Goal: Book appointment/travel/reservation

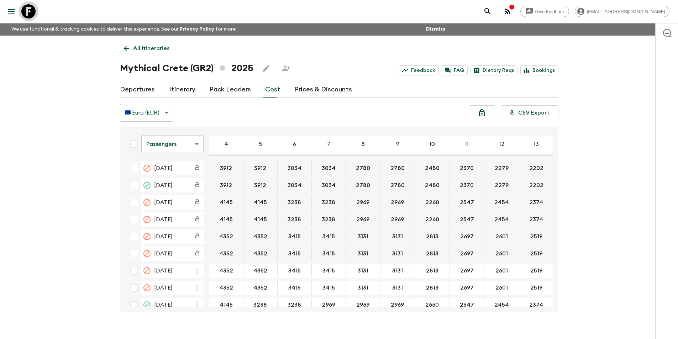
click at [30, 11] on icon at bounding box center [28, 11] width 14 height 14
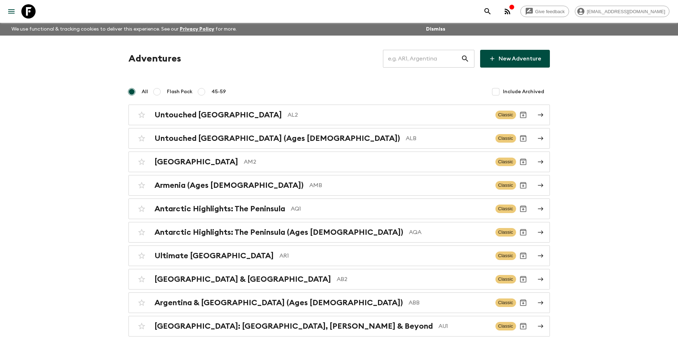
click at [446, 63] on input "text" at bounding box center [422, 59] width 78 height 20
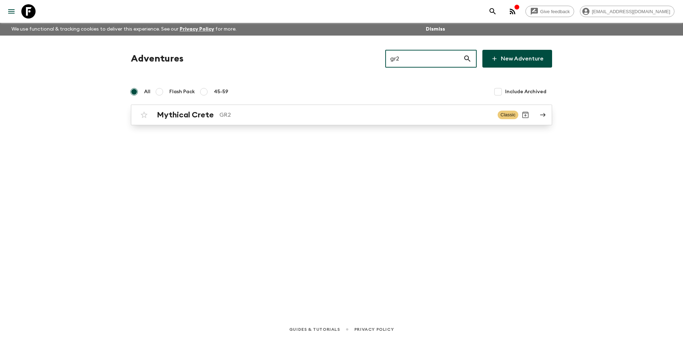
type input "gr2"
click at [349, 120] on div "Mythical Crete GR2 Classic" at bounding box center [327, 115] width 381 height 14
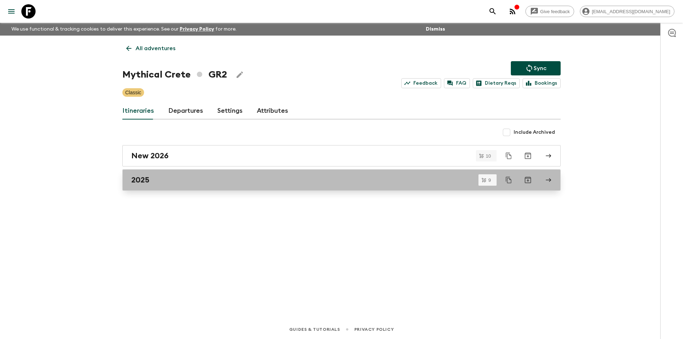
click at [169, 180] on div "2025" at bounding box center [334, 179] width 407 height 9
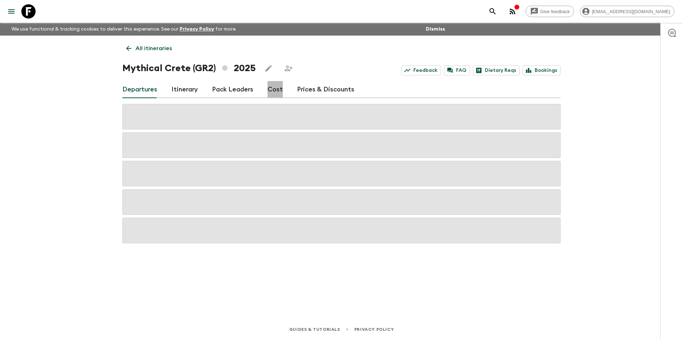
click at [278, 89] on link "Cost" at bounding box center [275, 89] width 15 height 17
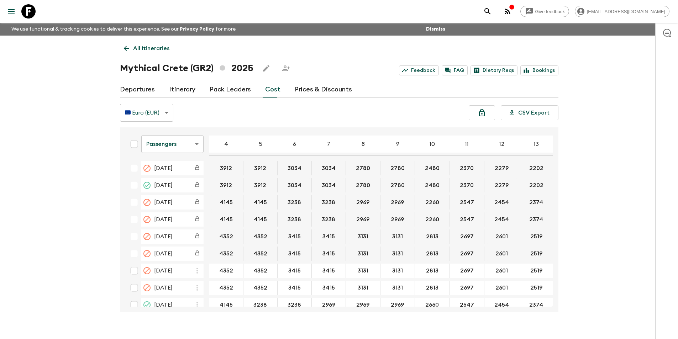
click at [119, 46] on div "All itineraries Mythical Crete (GR2) 2025 Feedback FAQ Dietary Reqs Bookings De…" at bounding box center [338, 174] width 455 height 277
click at [123, 49] on icon at bounding box center [126, 48] width 8 height 8
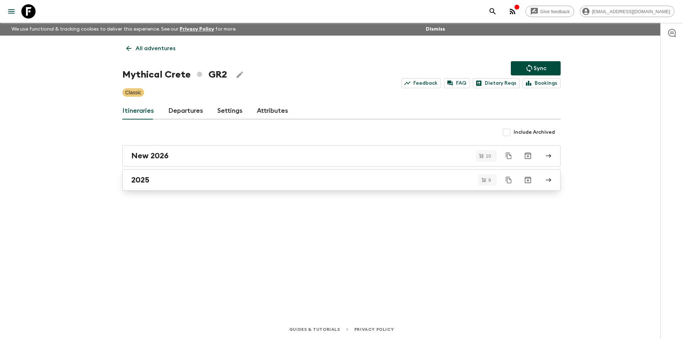
click at [197, 180] on div "2025" at bounding box center [334, 179] width 407 height 9
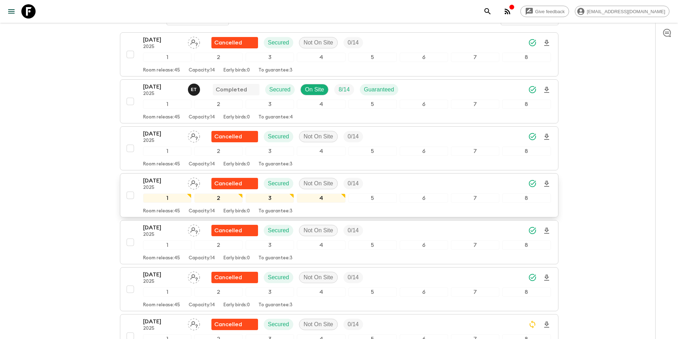
scroll to position [297, 0]
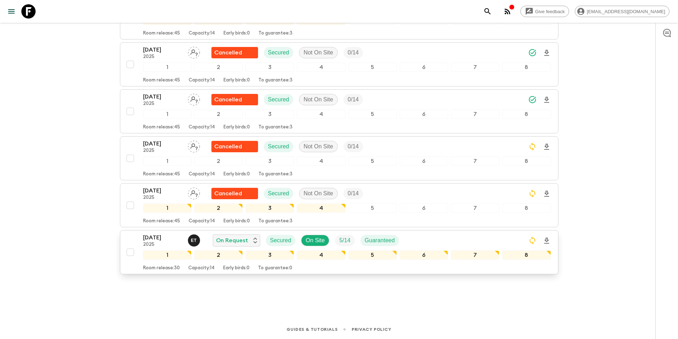
click at [163, 244] on p "2025" at bounding box center [162, 245] width 39 height 6
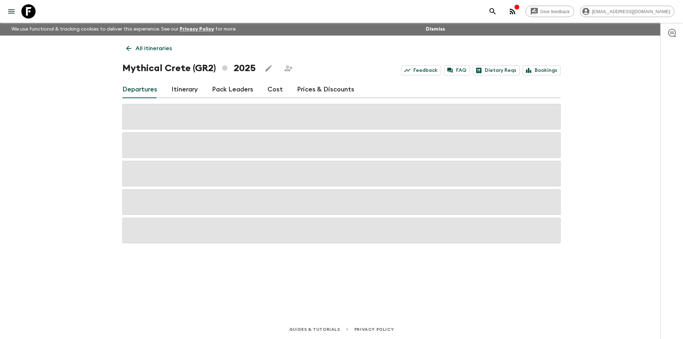
click at [274, 91] on link "Cost" at bounding box center [275, 89] width 15 height 17
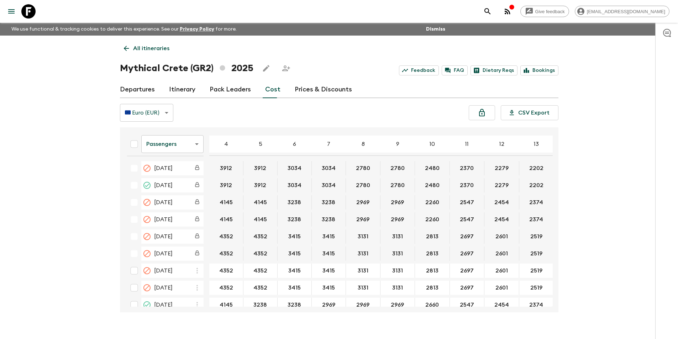
scroll to position [11, 0]
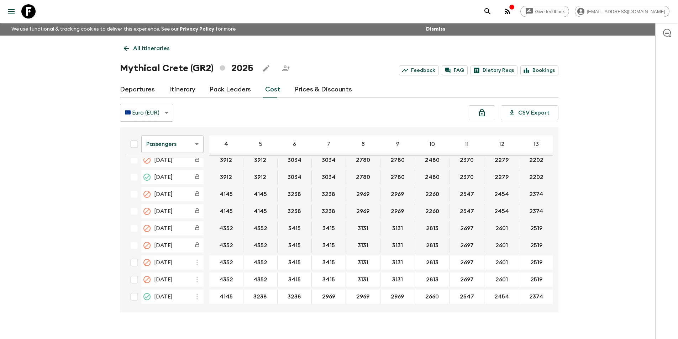
click at [155, 139] on body "Give feedback [EMAIL_ADDRESS][DOMAIN_NAME] We use functional & tracking cookies…" at bounding box center [339, 176] width 678 height 352
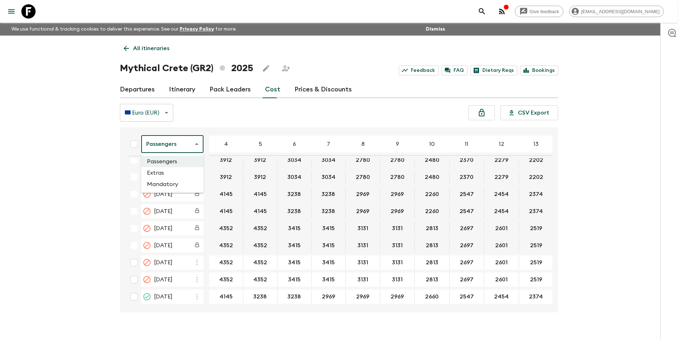
click at [162, 175] on li "Extras" at bounding box center [172, 172] width 62 height 11
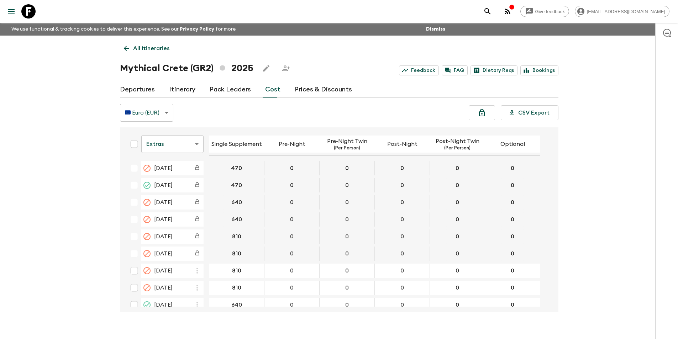
scroll to position [8, 0]
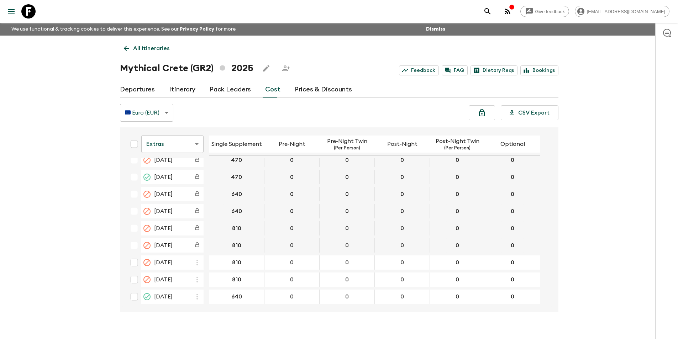
click at [175, 144] on body "Give feedback [EMAIL_ADDRESS][DOMAIN_NAME] We use functional & tracking cookies…" at bounding box center [339, 176] width 678 height 352
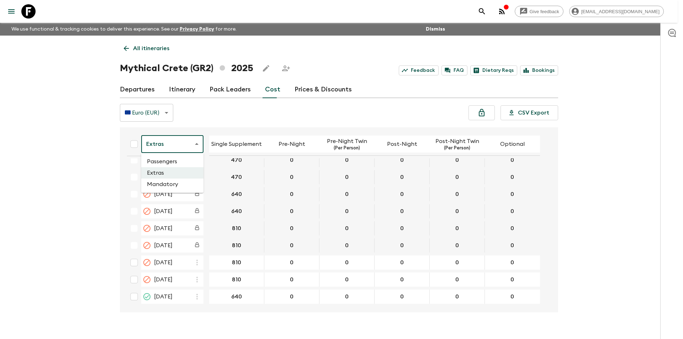
click at [174, 164] on li "Passengers" at bounding box center [172, 161] width 62 height 11
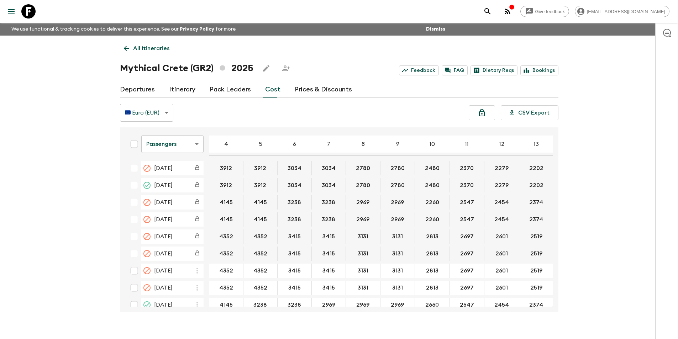
scroll to position [11, 0]
